Goal: Task Accomplishment & Management: Use online tool/utility

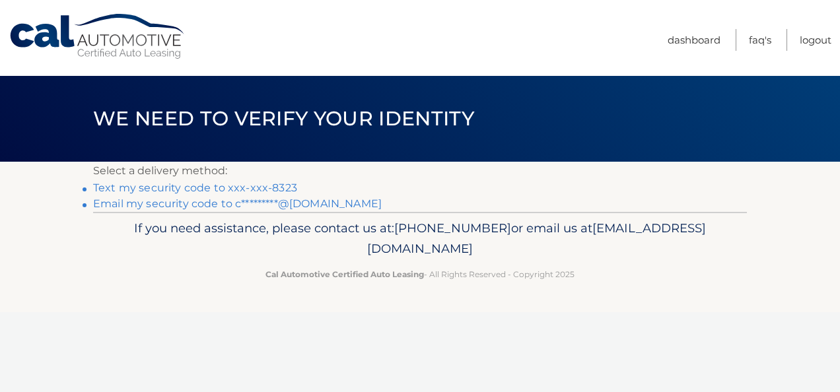
click at [276, 184] on link "Text my security code to xxx-xxx-8323" at bounding box center [195, 188] width 204 height 13
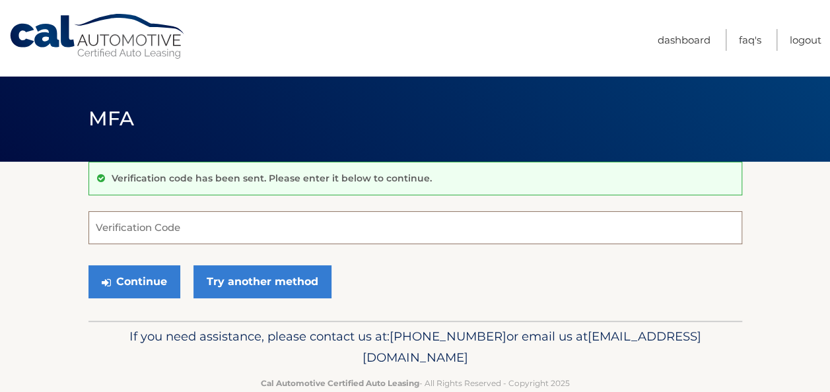
click at [248, 217] on input "Verification Code" at bounding box center [415, 227] width 654 height 33
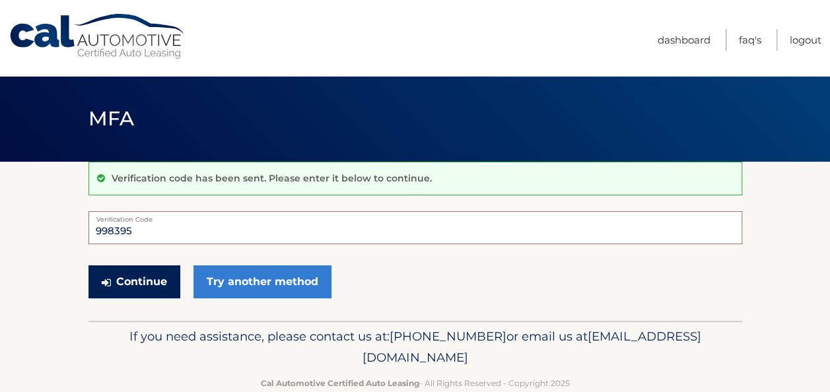
type input "998395"
click at [153, 272] on button "Continue" at bounding box center [134, 281] width 92 height 33
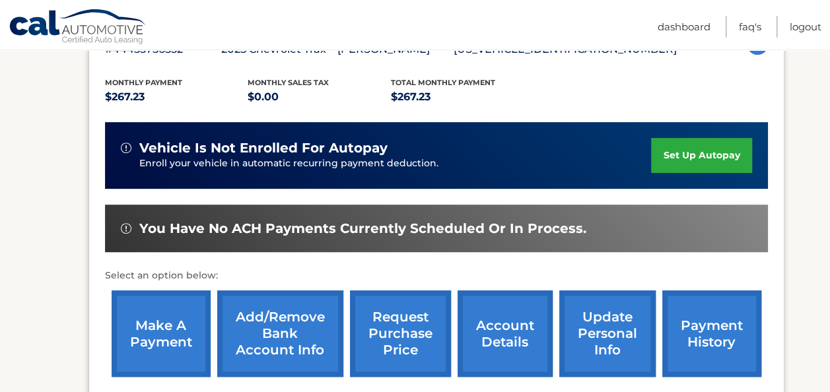
scroll to position [297, 0]
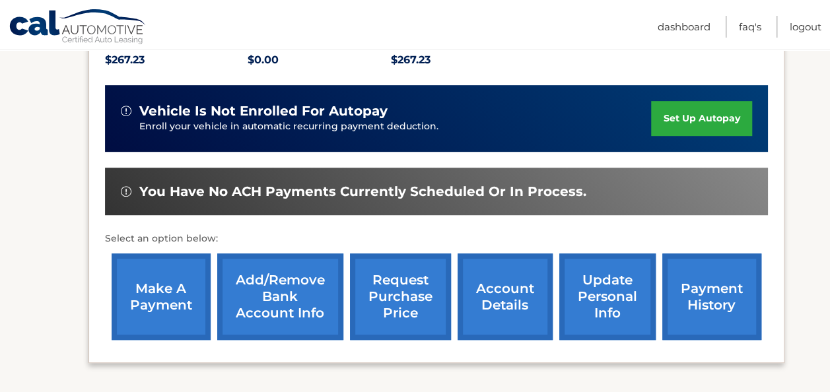
click at [180, 292] on link "make a payment" at bounding box center [161, 297] width 99 height 87
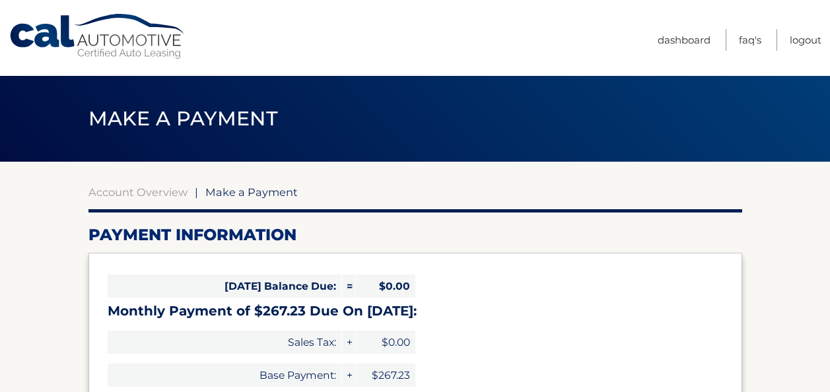
select select "YWU3ZmNjZjItYjg1NC00YmQ0LThmNTYtZWZlZjM4NTU1ZWQy"
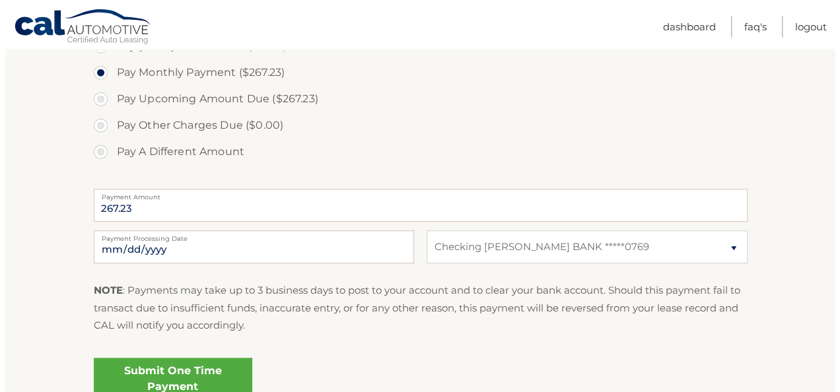
scroll to position [429, 0]
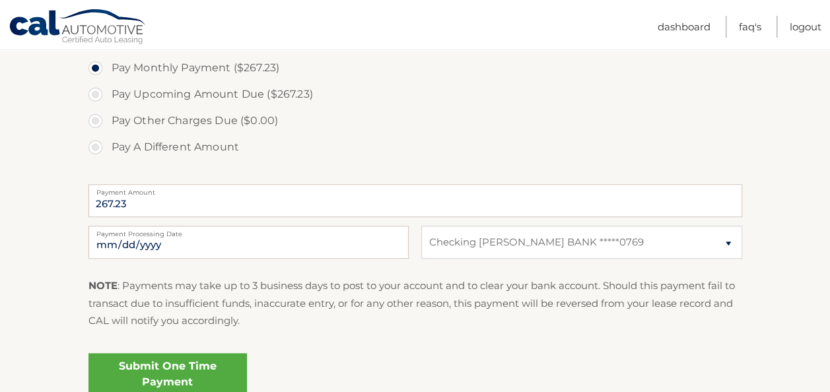
click at [176, 368] on link "Submit One Time Payment" at bounding box center [167, 374] width 158 height 42
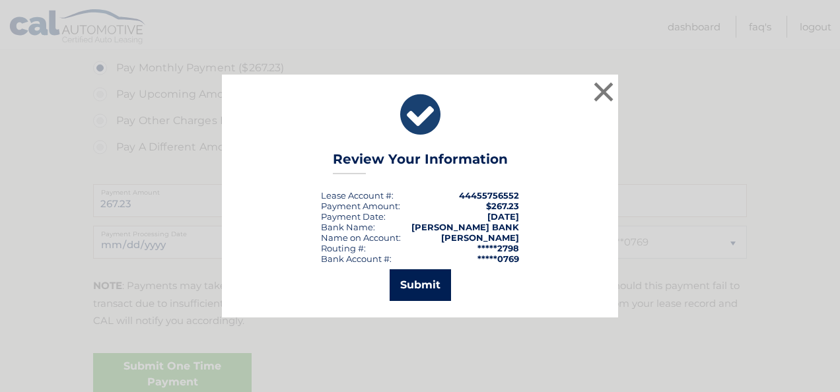
click at [399, 284] on button "Submit" at bounding box center [420, 285] width 61 height 32
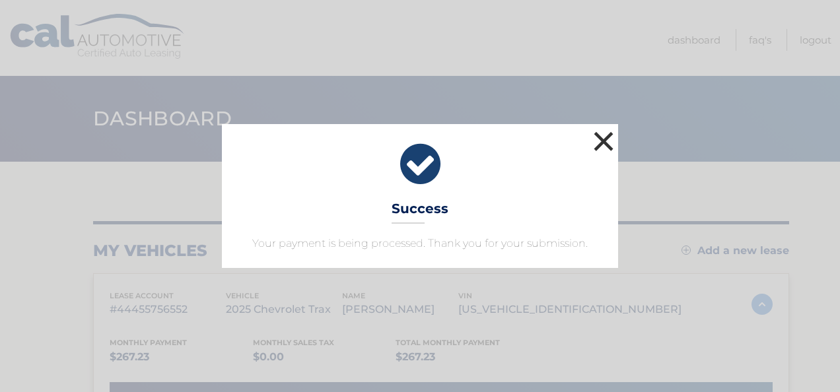
click at [600, 147] on button "×" at bounding box center [603, 141] width 26 height 26
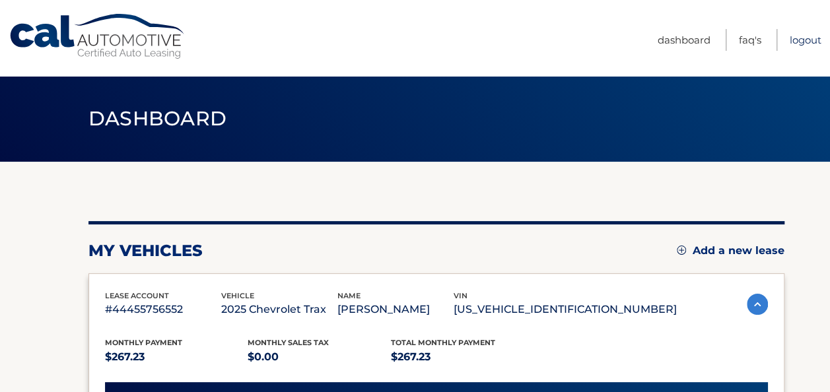
click at [797, 40] on link "Logout" at bounding box center [806, 40] width 32 height 22
